Goal: Communication & Community: Answer question/provide support

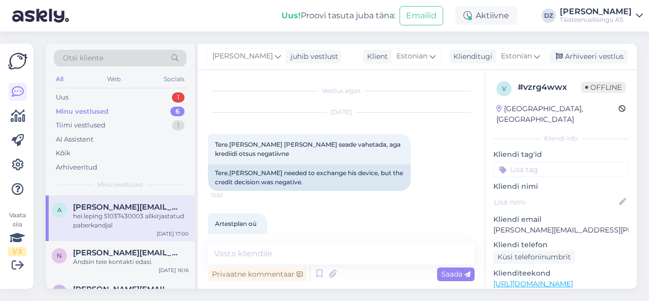
scroll to position [1213, 0]
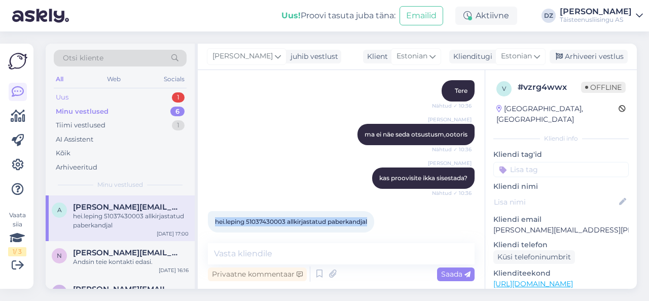
click at [120, 95] on div "Uus 1" at bounding box center [120, 97] width 133 height 14
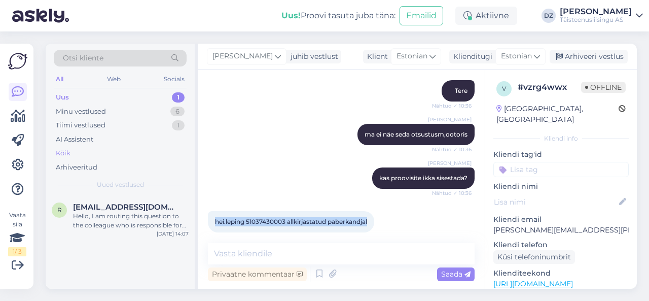
click at [102, 150] on div "Kõik" at bounding box center [120, 153] width 133 height 14
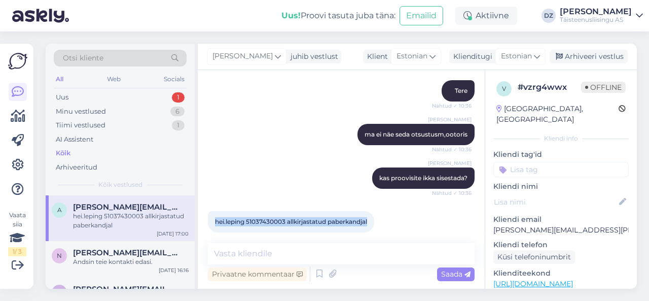
click at [106, 149] on div "Kõik" at bounding box center [120, 153] width 133 height 14
click at [87, 102] on div "Uus 1" at bounding box center [120, 97] width 133 height 14
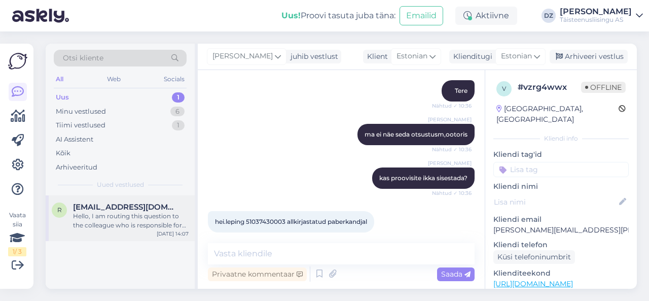
click at [109, 229] on div "Hello, I am routing this question to the colleague who is responsible for this …" at bounding box center [131, 220] width 116 height 18
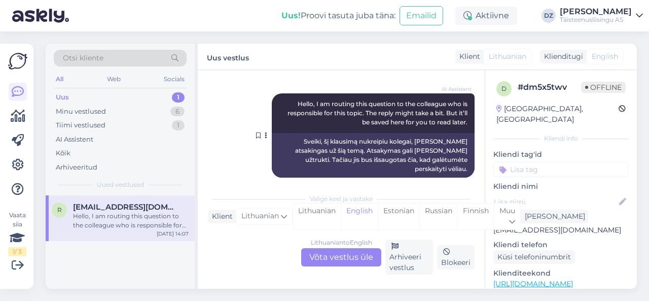
scroll to position [0, 0]
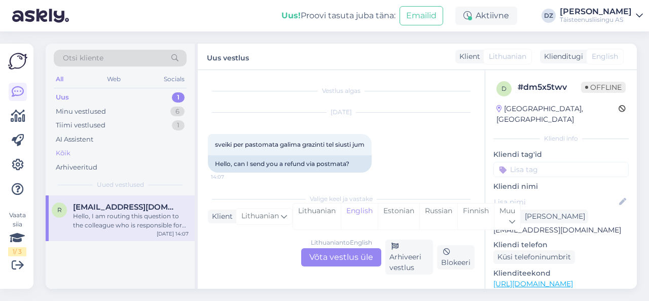
click at [84, 155] on div "Kõik" at bounding box center [120, 153] width 133 height 14
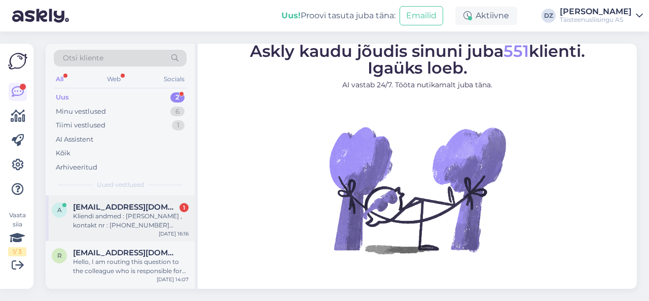
click at [143, 206] on span "anastasia.arsenovits@tele2.com" at bounding box center [125, 206] width 105 height 9
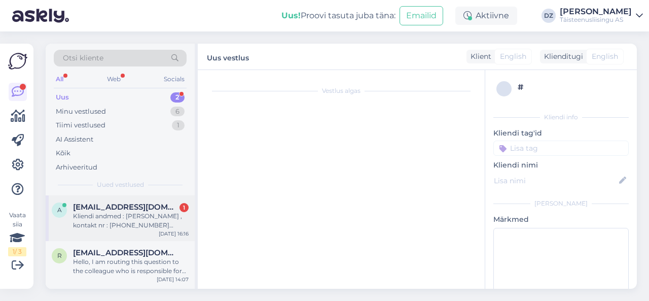
scroll to position [290, 0]
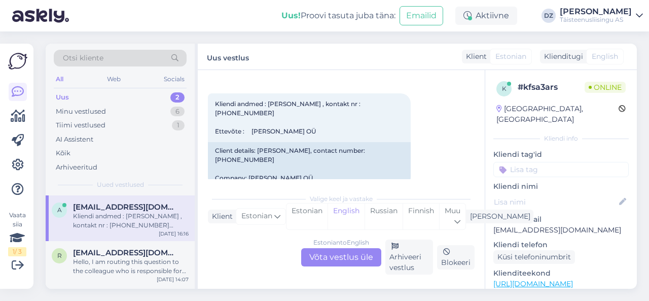
click at [319, 258] on div "Estonian to English Võta vestlus üle" at bounding box center [341, 257] width 80 height 18
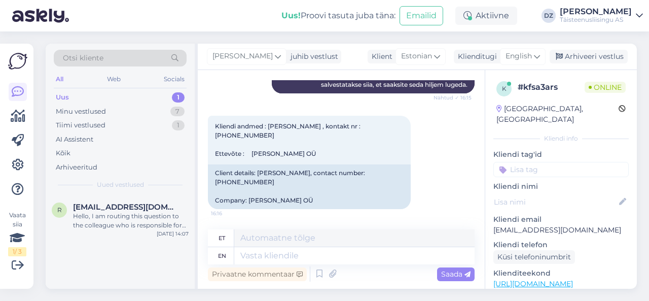
scroll to position [249, 0]
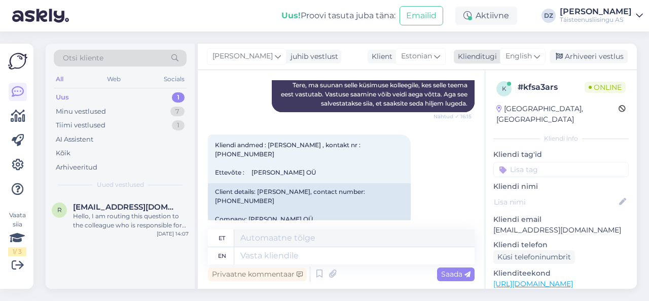
click at [529, 58] on span "English" at bounding box center [518, 56] width 26 height 11
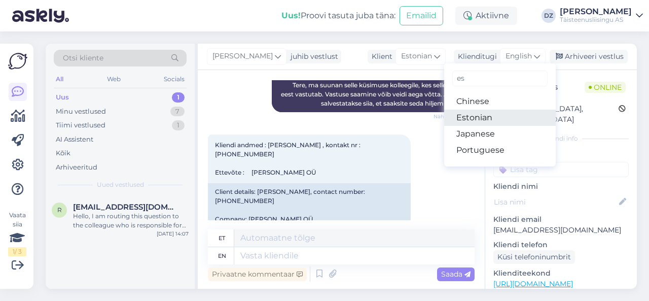
type input "es"
click at [519, 114] on link "Estonian" at bounding box center [500, 117] width 112 height 16
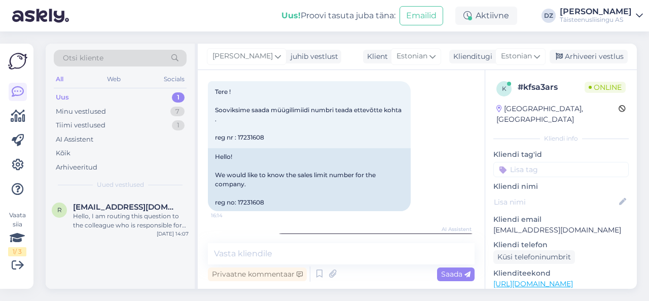
scroll to position [235, 0]
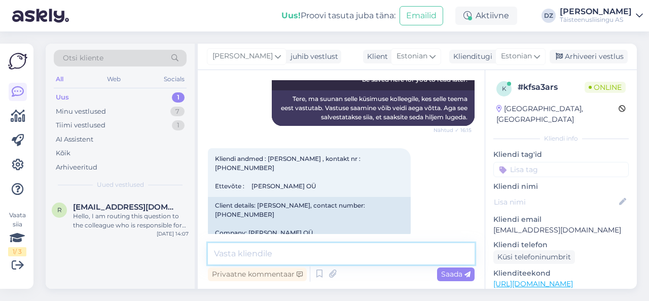
click at [347, 260] on textarea at bounding box center [341, 253] width 267 height 21
type textarea "Tere"
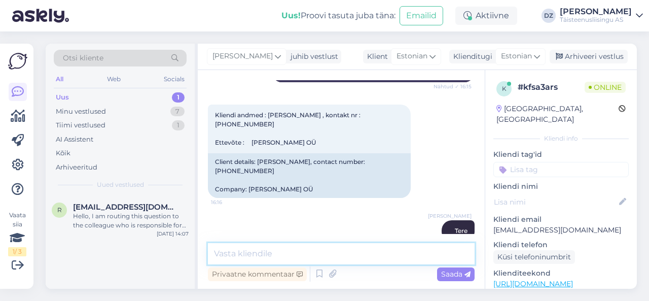
scroll to position [0, 0]
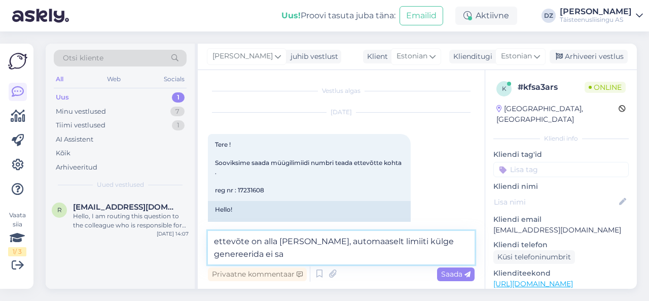
type textarea "ettevõte on alla aasta vana, automaaselt limiiti külge genereerida ei saa"
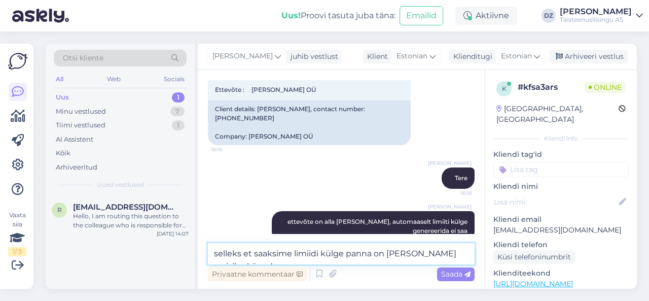
scroll to position [344, 0]
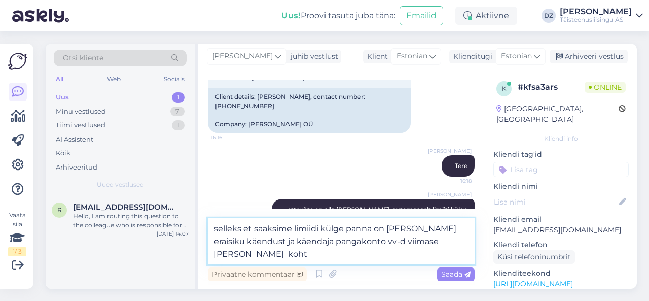
type textarea "selleks et saaksime limiidi külge panna on tarvis eraisiku käendust ja käendaja…"
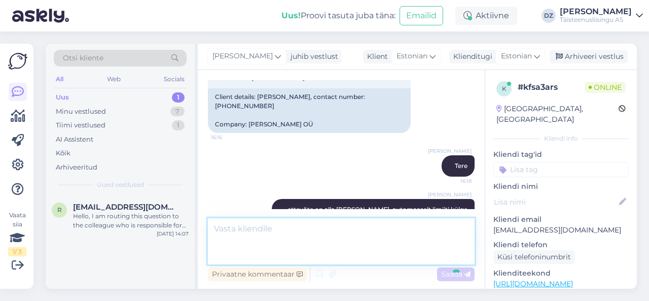
scroll to position [393, 0]
